Goal: Share content

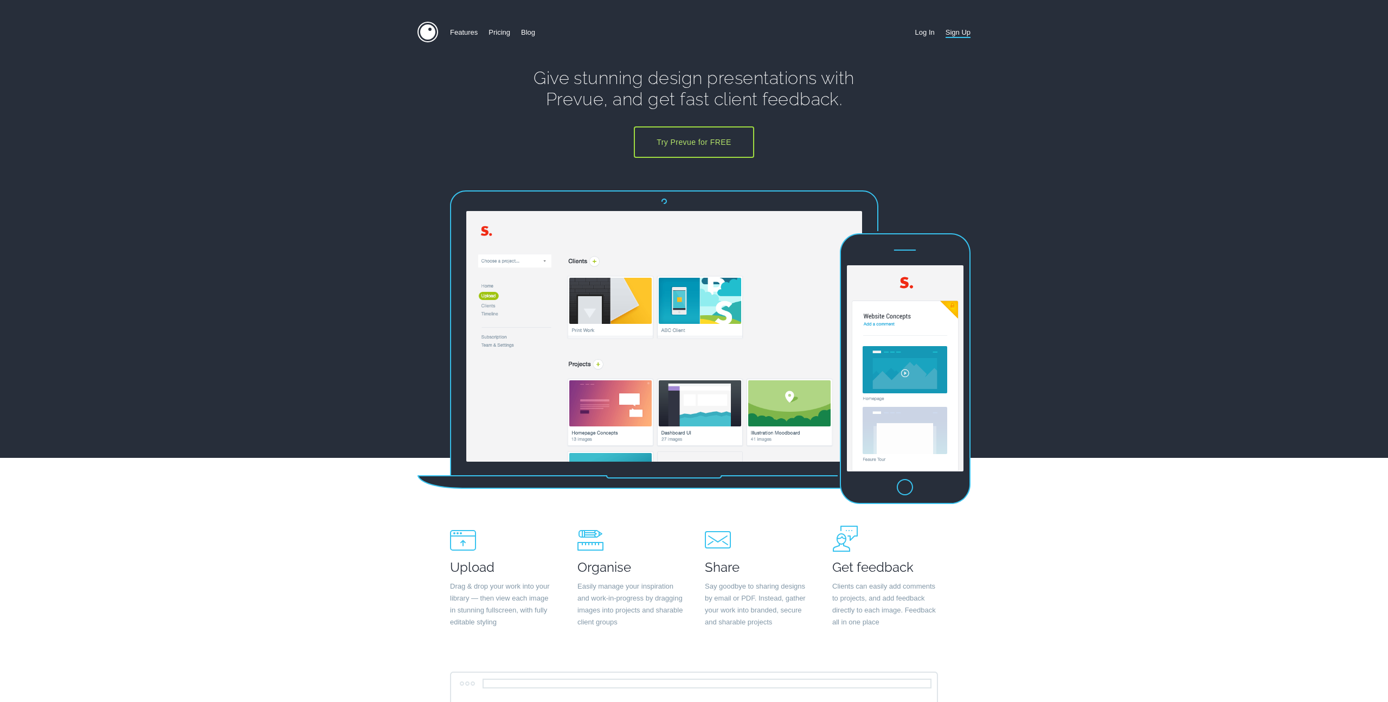
click at [924, 30] on link "Log In" at bounding box center [925, 32] width 20 height 21
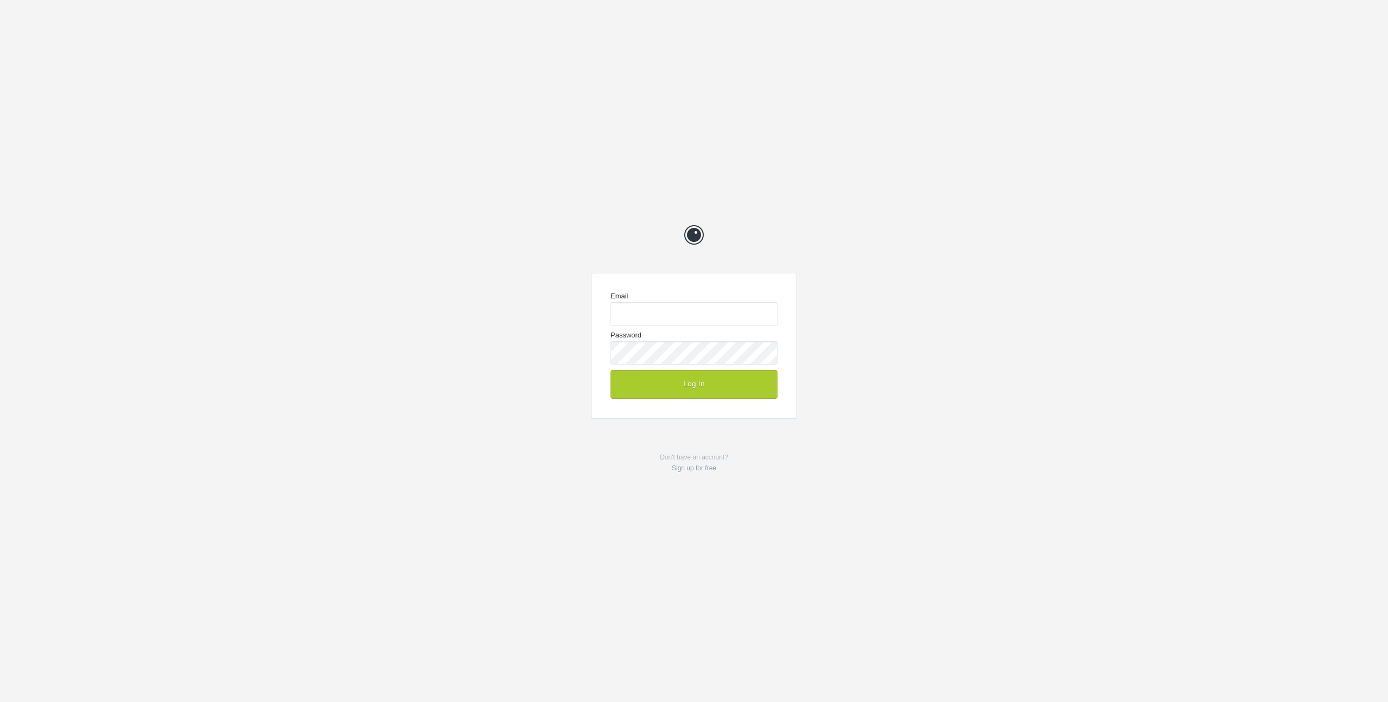
type input "josh@the-medium.net"
click at [718, 388] on button "Log In" at bounding box center [693, 384] width 167 height 28
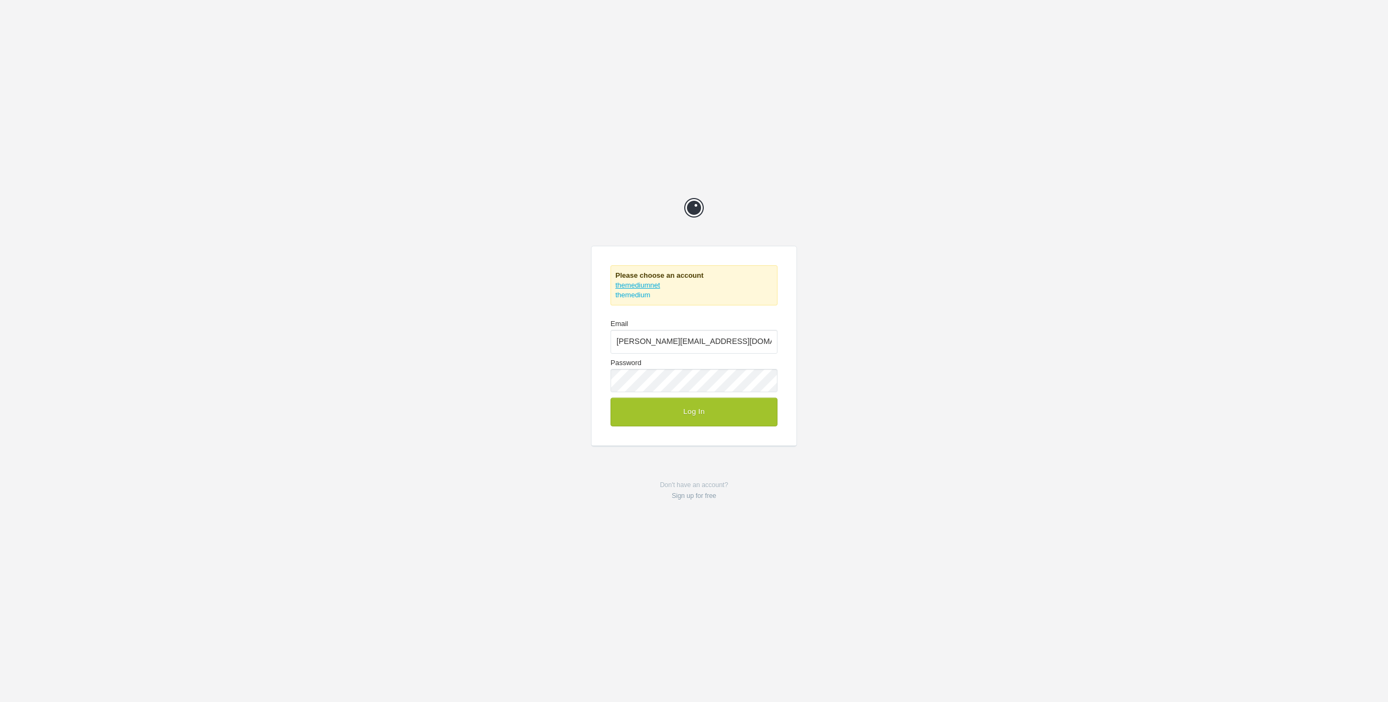
click at [646, 285] on link "themediumnet" at bounding box center [637, 285] width 44 height 8
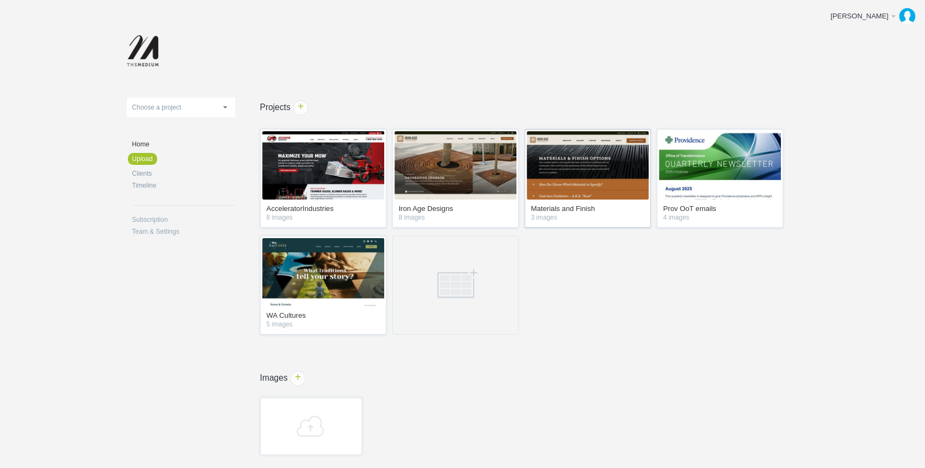
click at [564, 156] on img at bounding box center [588, 165] width 122 height 68
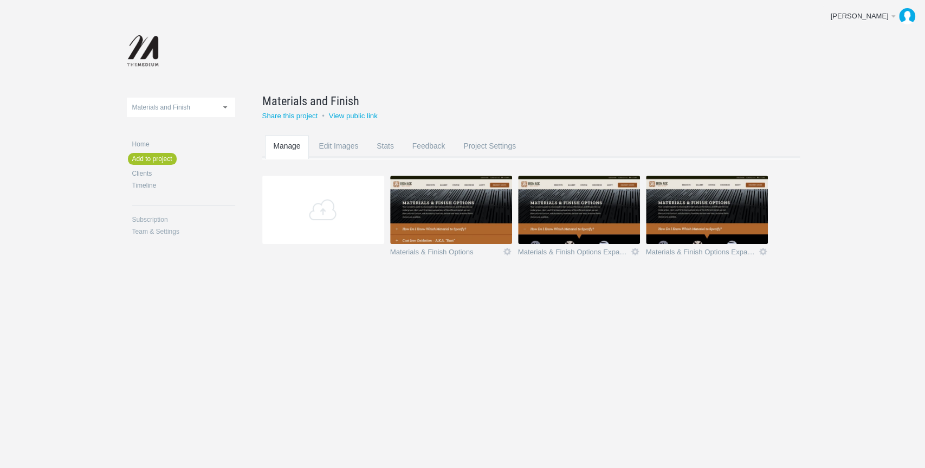
click at [473, 202] on img at bounding box center [451, 210] width 122 height 68
click at [351, 114] on link "View public link" at bounding box center [353, 116] width 49 height 8
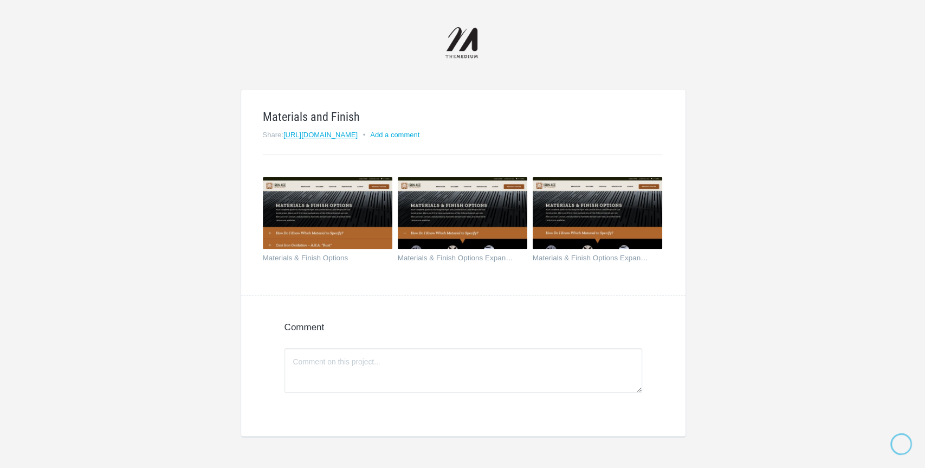
click at [333, 134] on link "[URL][DOMAIN_NAME]" at bounding box center [321, 135] width 74 height 8
click at [105, 60] on html "Materials and Finish Share: http://prevue.link/kPmO • Add a comment Materials &…" at bounding box center [462, 317] width 925 height 634
